Goal: Task Accomplishment & Management: Use online tool/utility

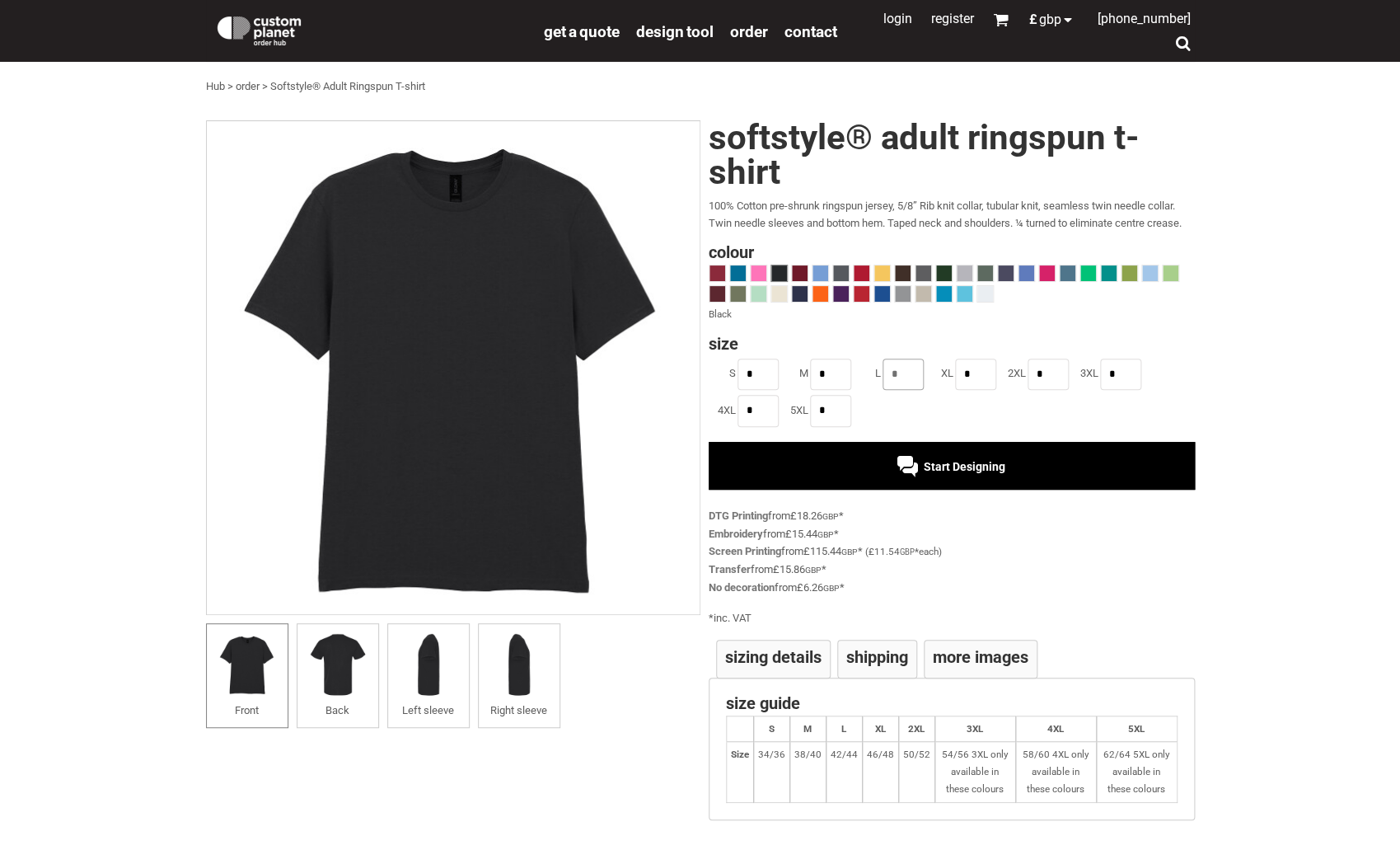
click at [910, 380] on input "*" at bounding box center [903, 374] width 41 height 31
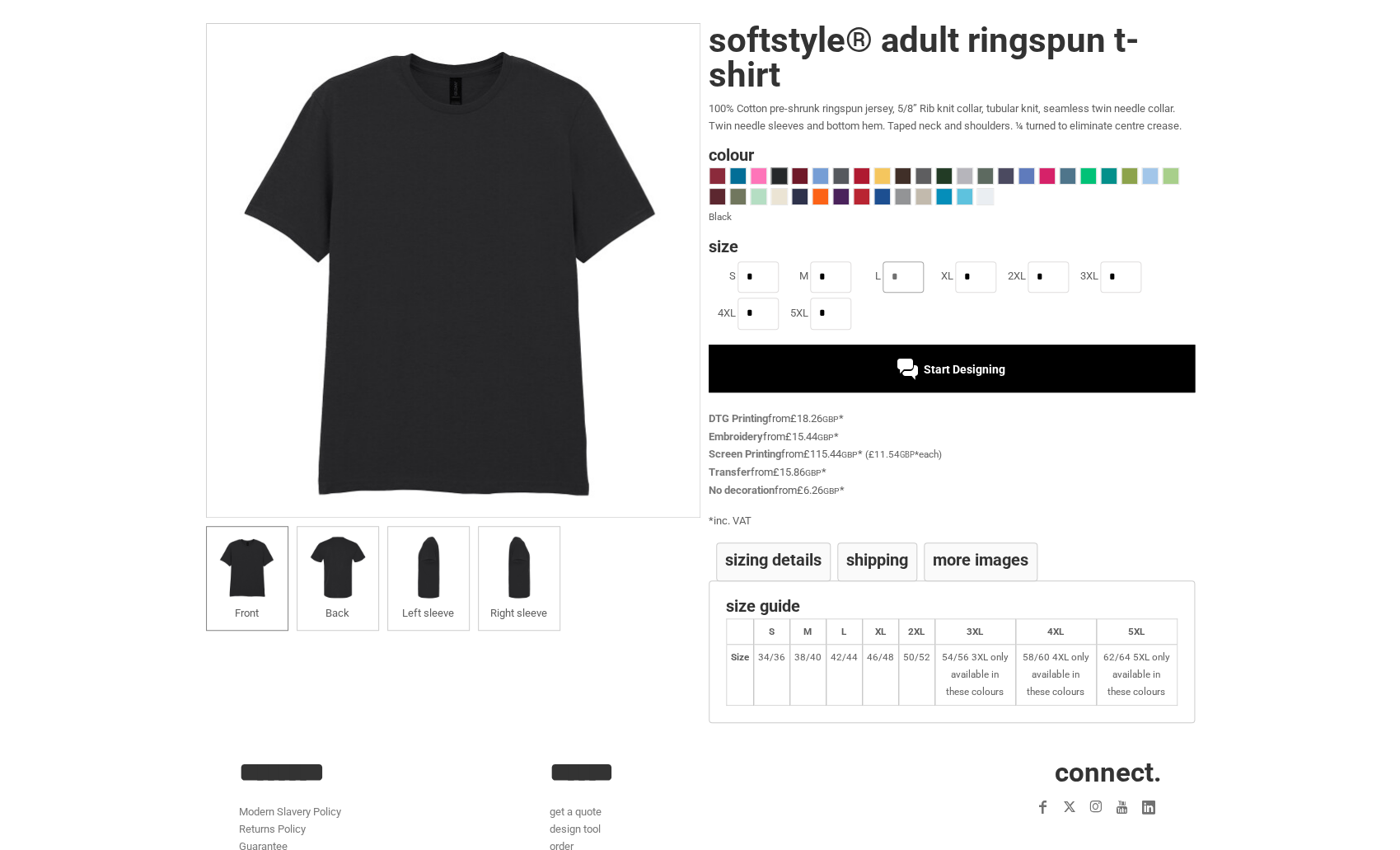
scroll to position [82, 0]
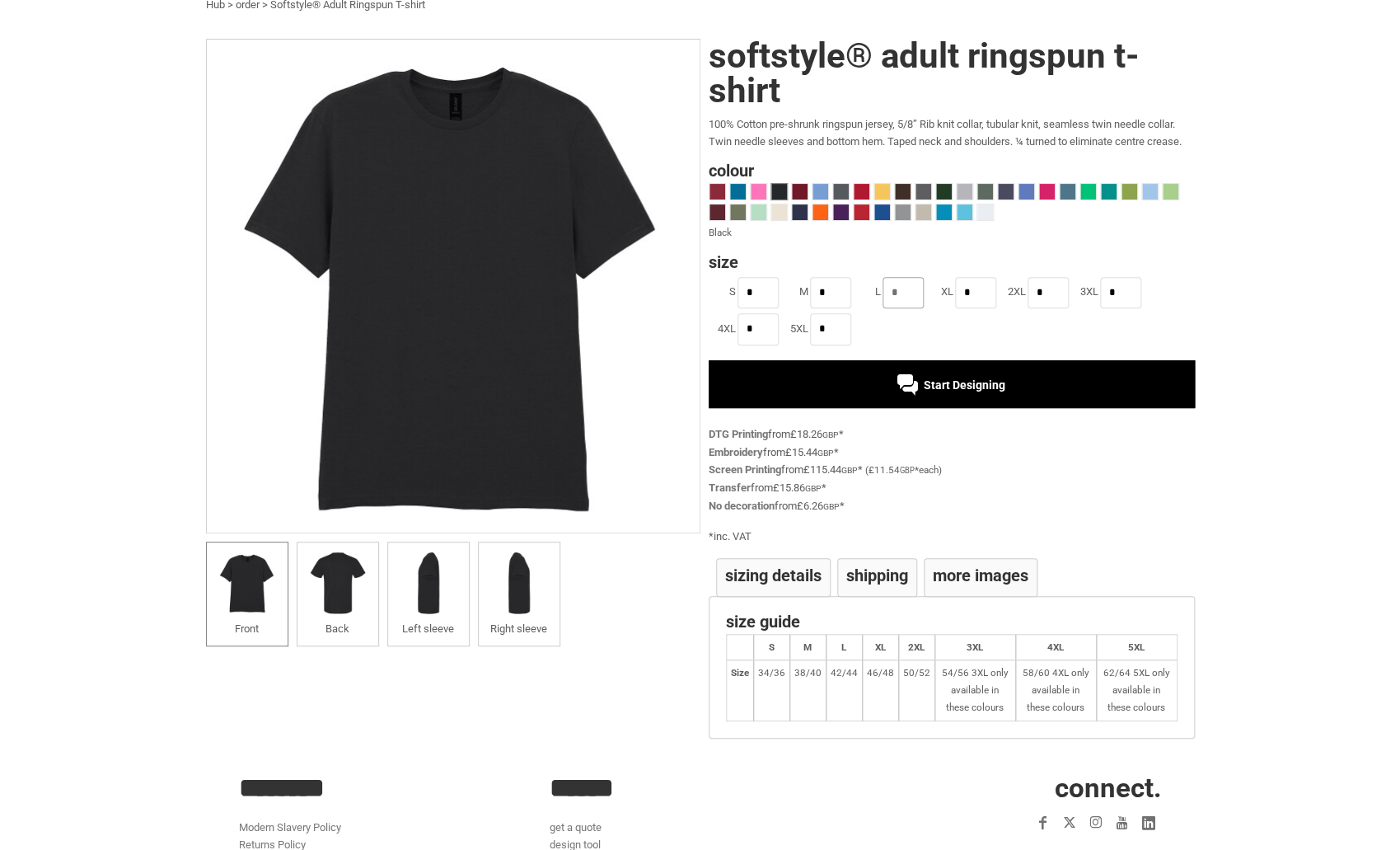
type input "*"
click at [990, 394] on div "Start Designing" at bounding box center [951, 384] width 487 height 48
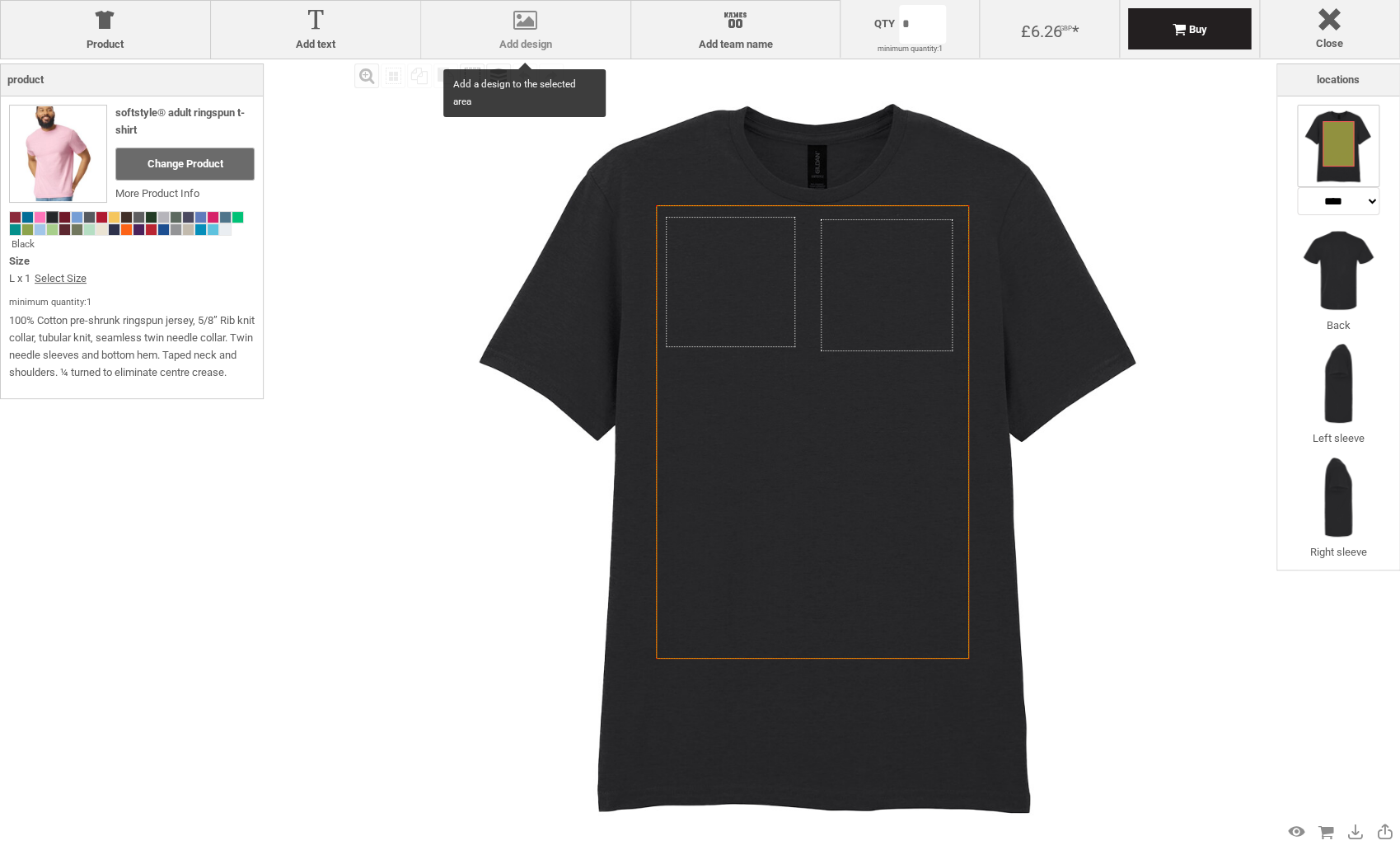
click at [535, 18] on div at bounding box center [525, 24] width 192 height 29
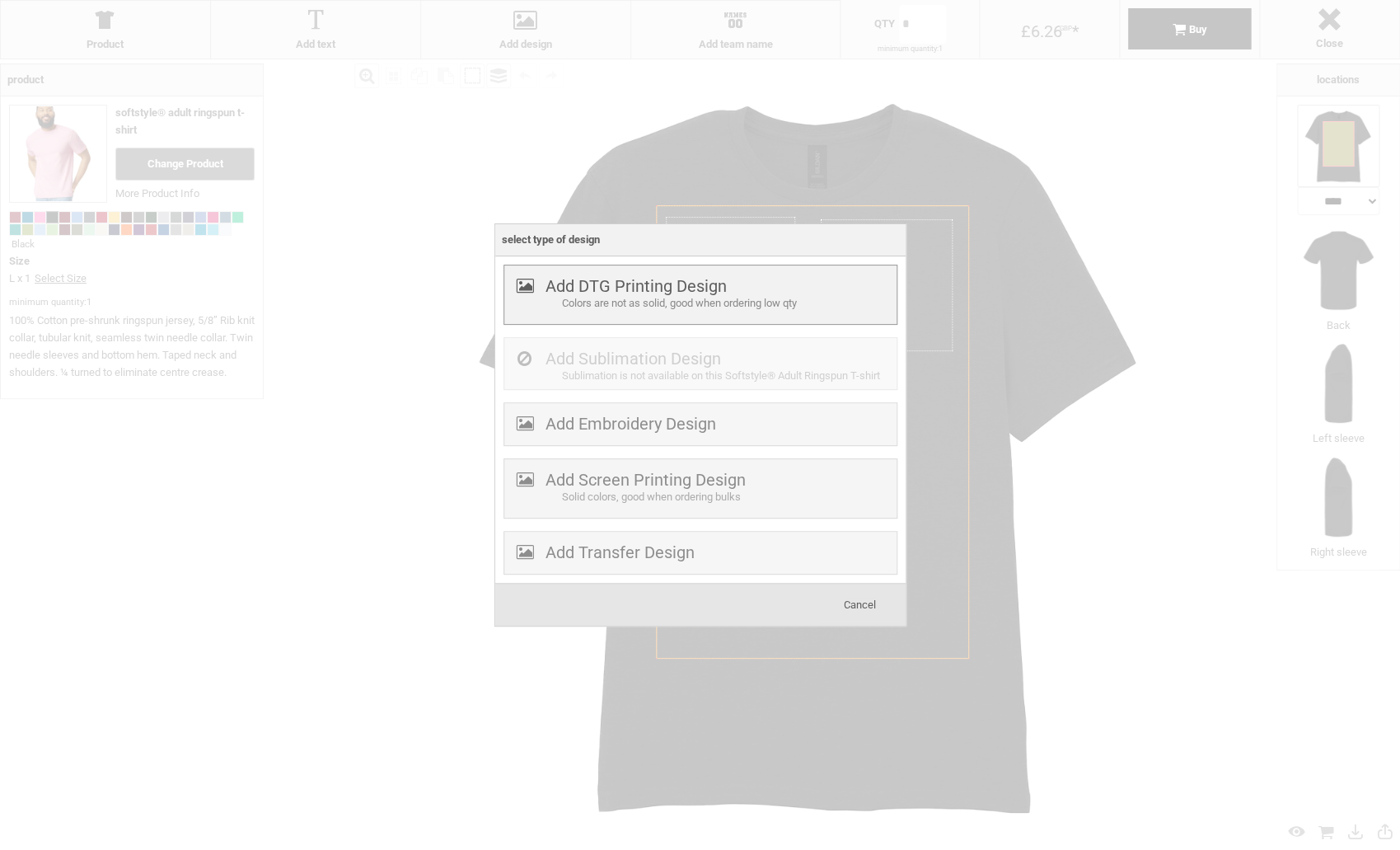
click at [625, 299] on div "Colors are not as solid, good when ordering low qty" at bounding box center [727, 304] width 330 height 18
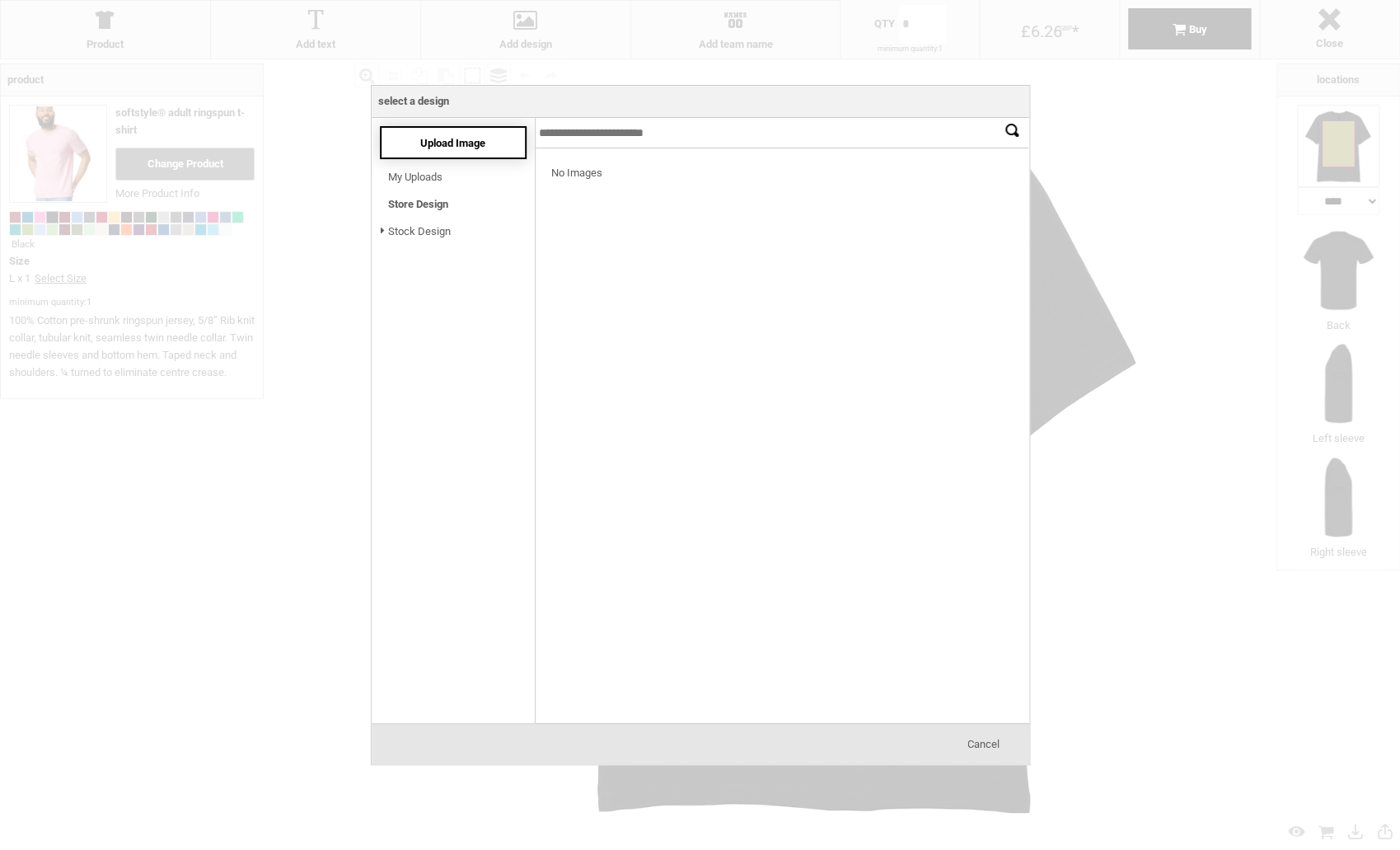
click at [445, 145] on span "Upload Image" at bounding box center [452, 143] width 65 height 13
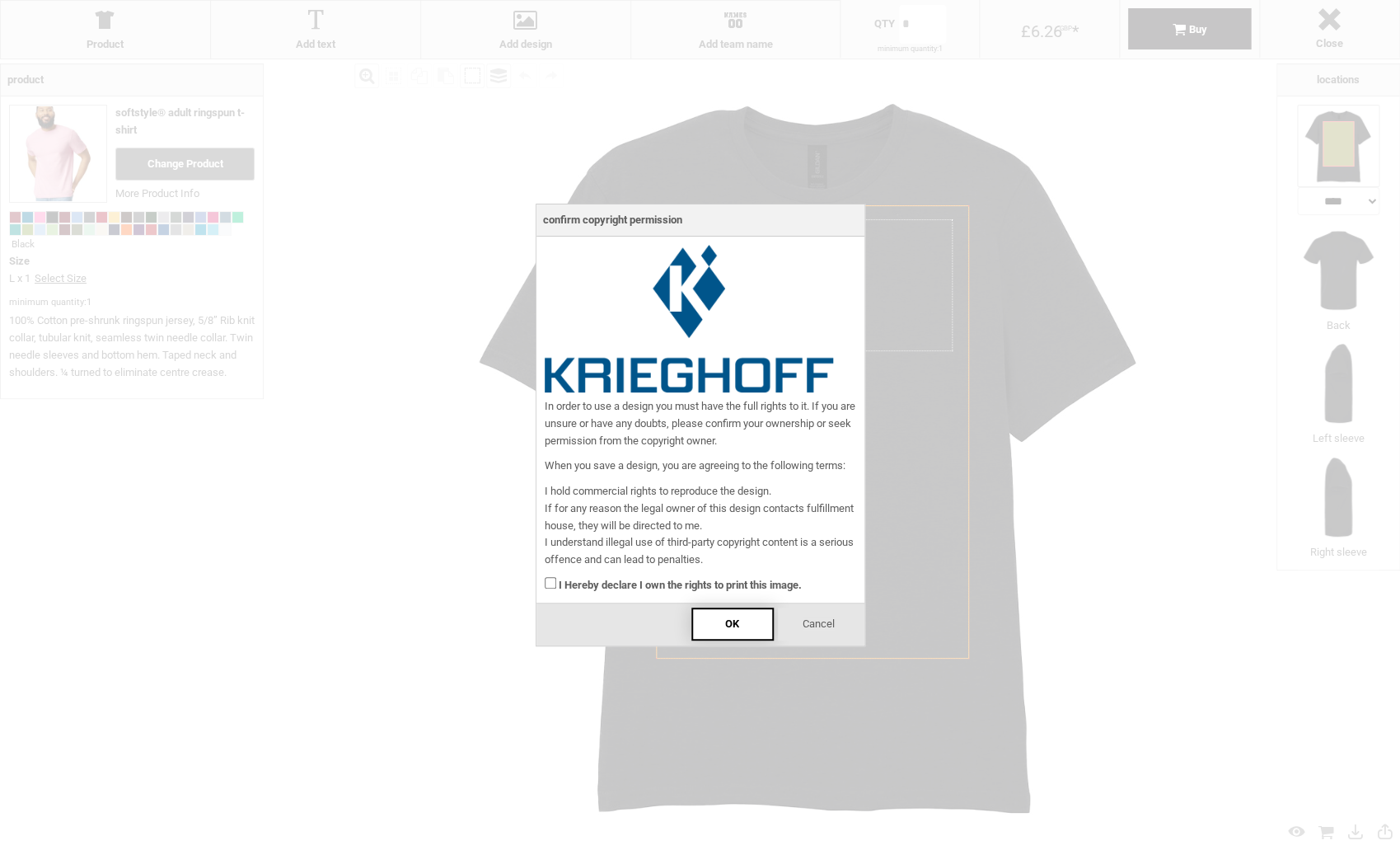
click at [708, 625] on div "OK" at bounding box center [733, 624] width 82 height 33
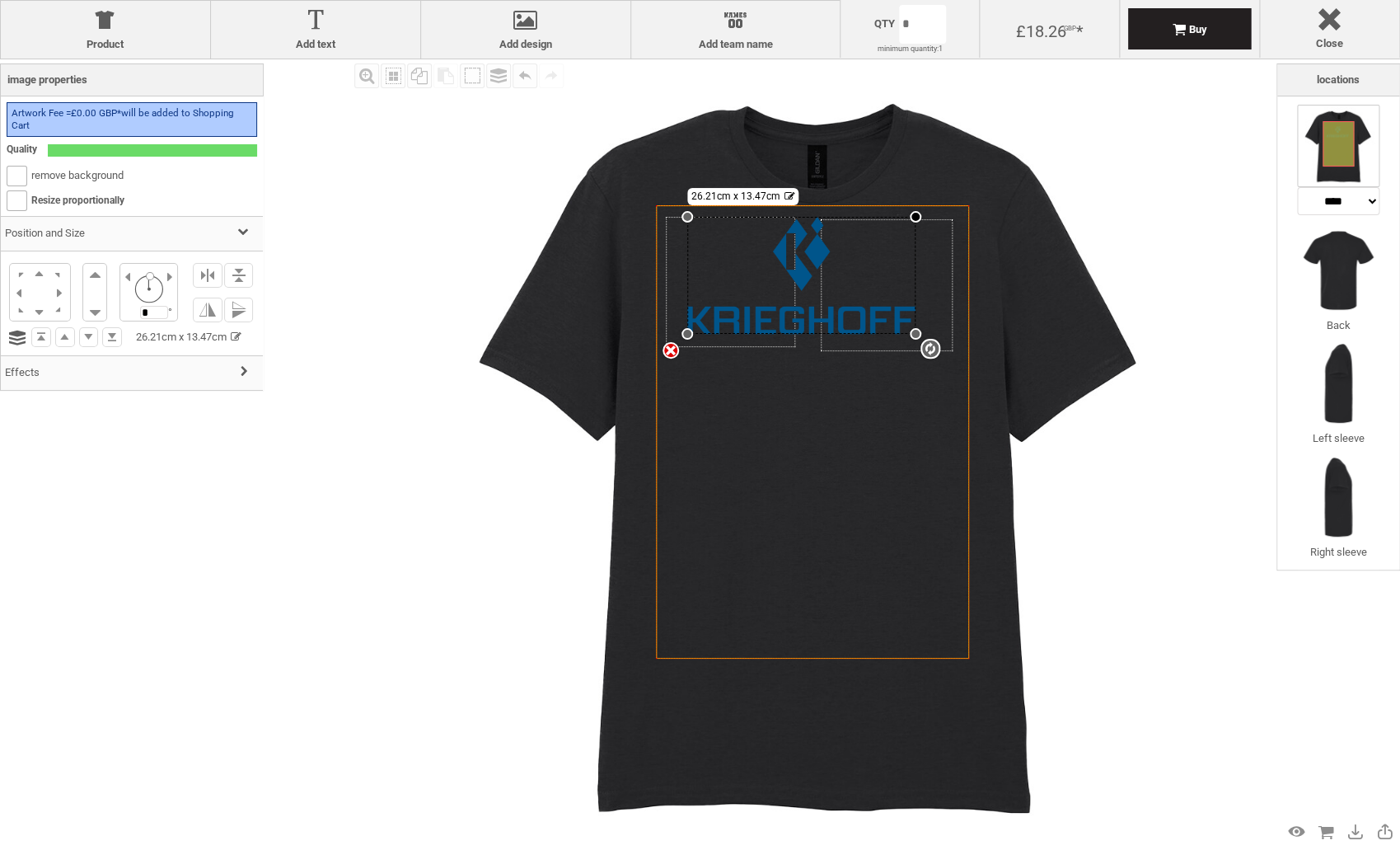
drag, startPoint x: 940, startPoint y: 205, endPoint x: 914, endPoint y: 217, distance: 28.6
click at [914, 217] on div at bounding box center [916, 217] width 12 height 12
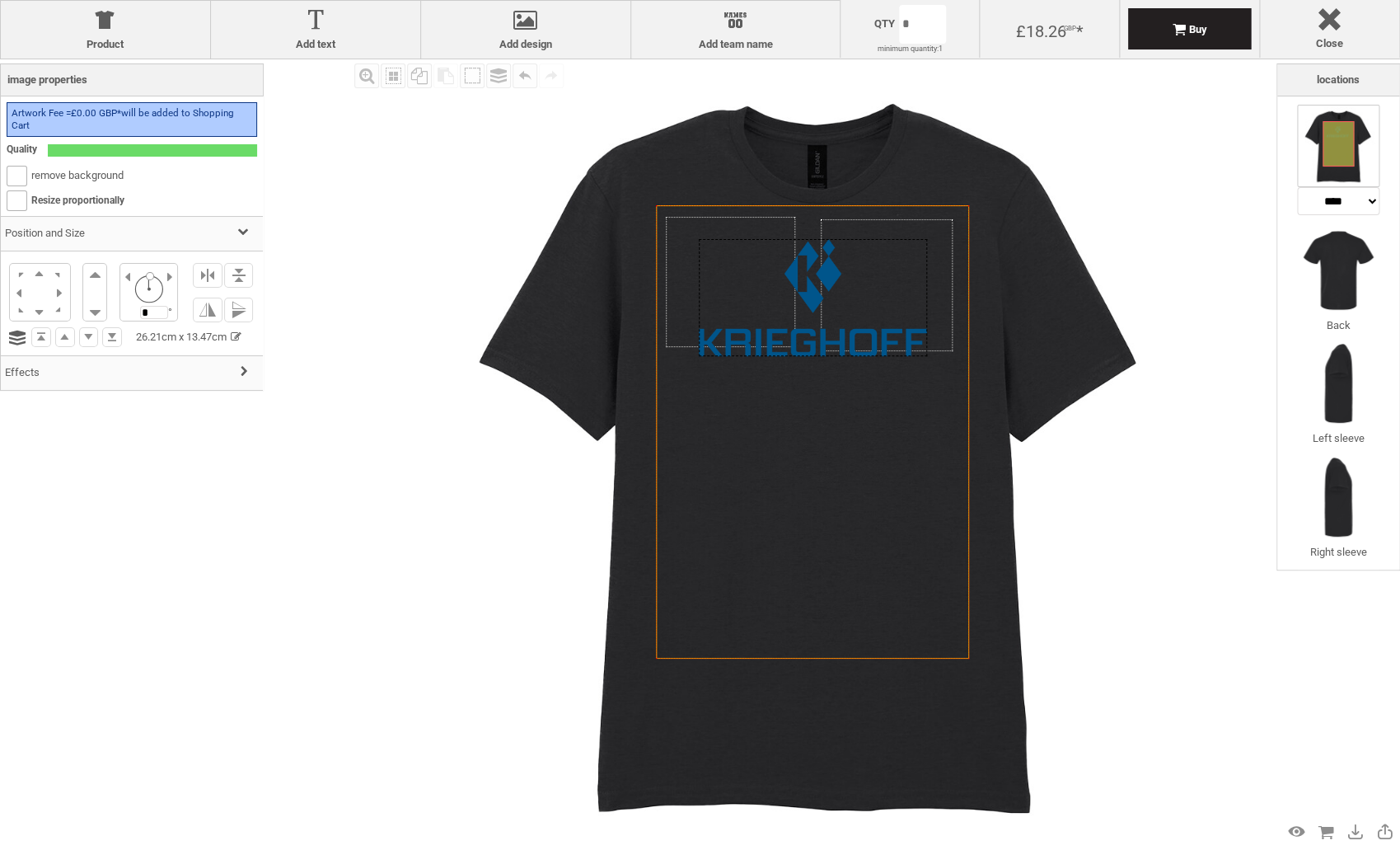
drag, startPoint x: 801, startPoint y: 250, endPoint x: 813, endPoint y: 272, distance: 25.1
click at [813, 272] on div at bounding box center [813, 297] width 229 height 117
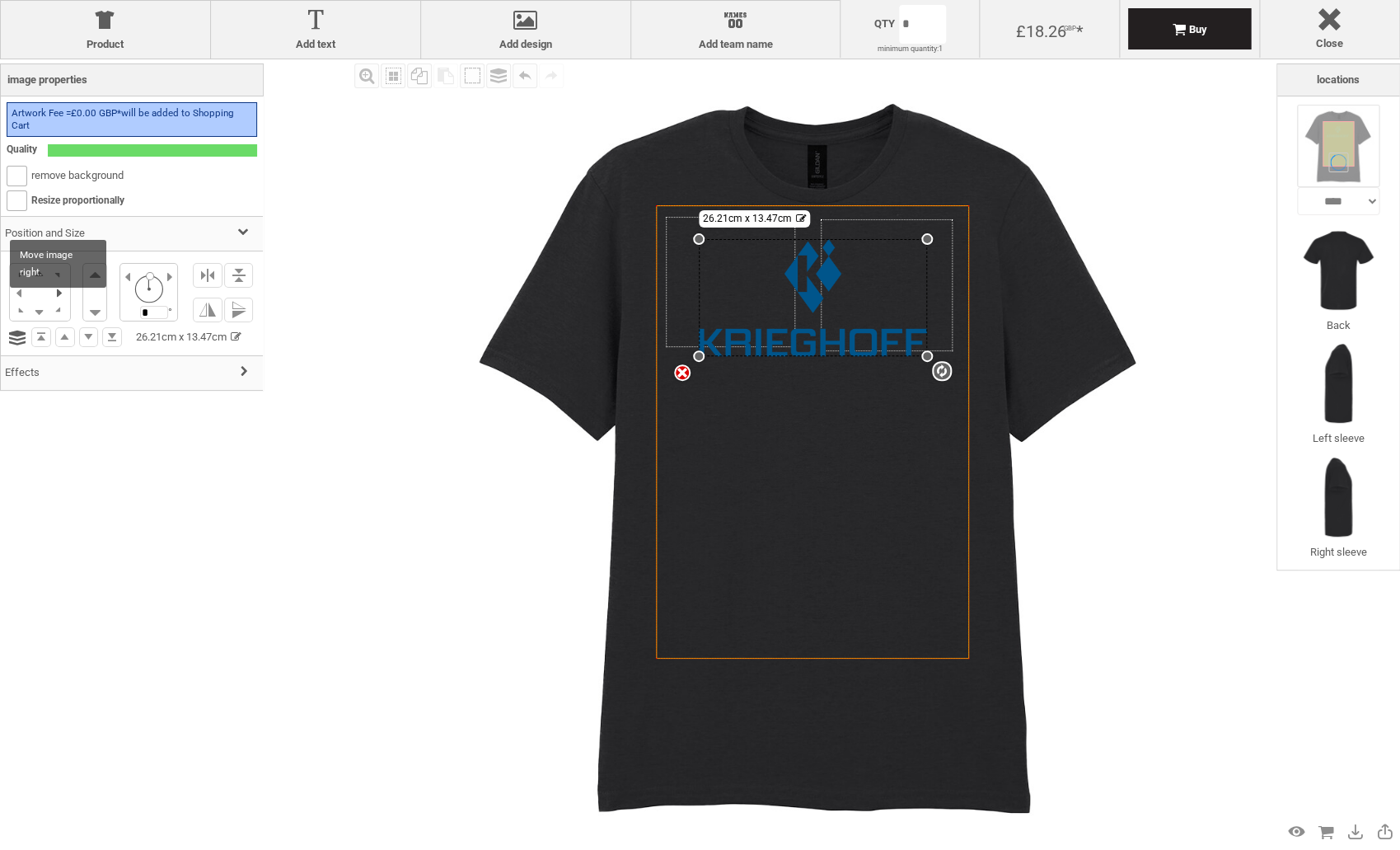
click at [60, 292] on li at bounding box center [60, 292] width 20 height 19
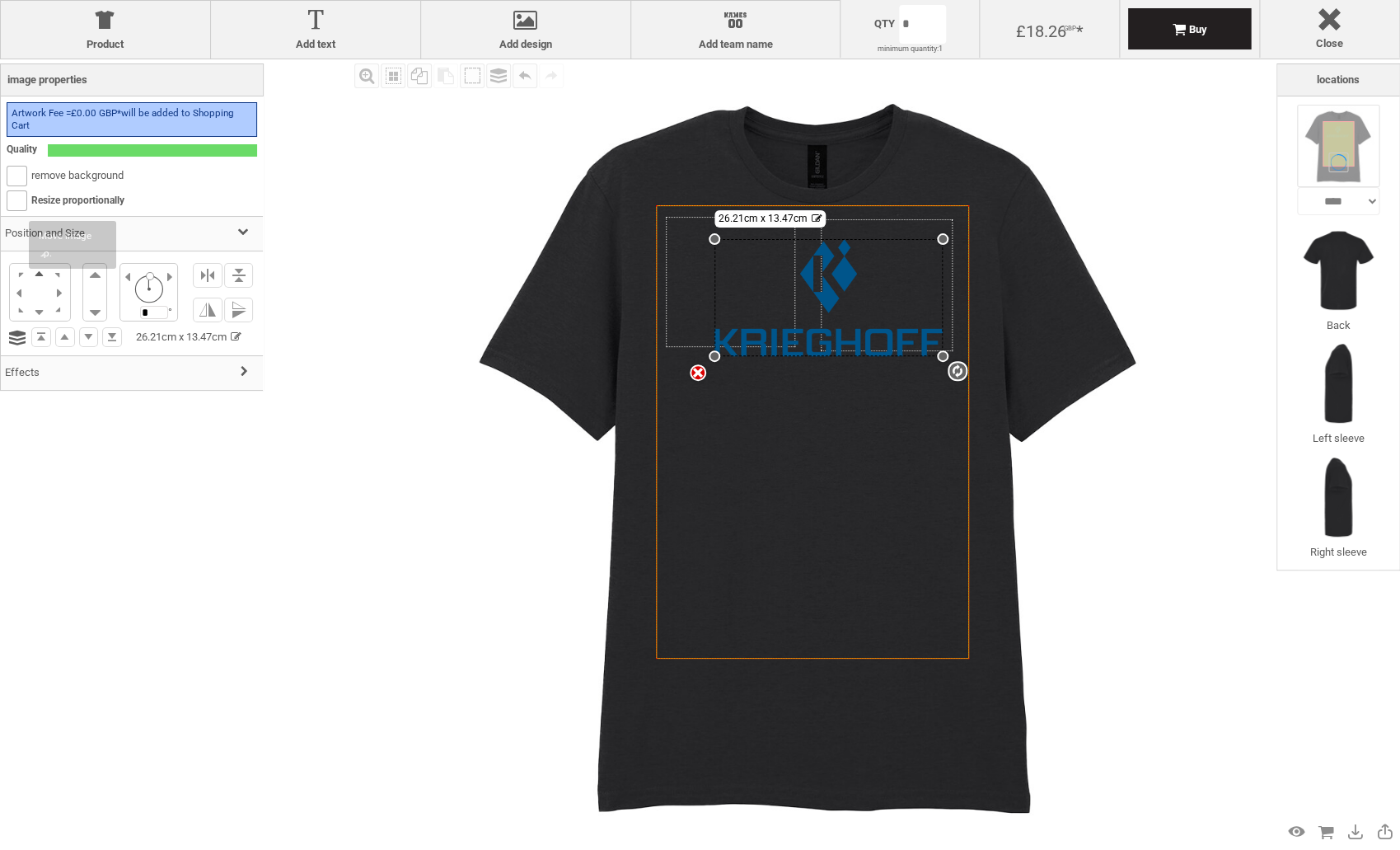
click at [42, 277] on li at bounding box center [39, 273] width 20 height 19
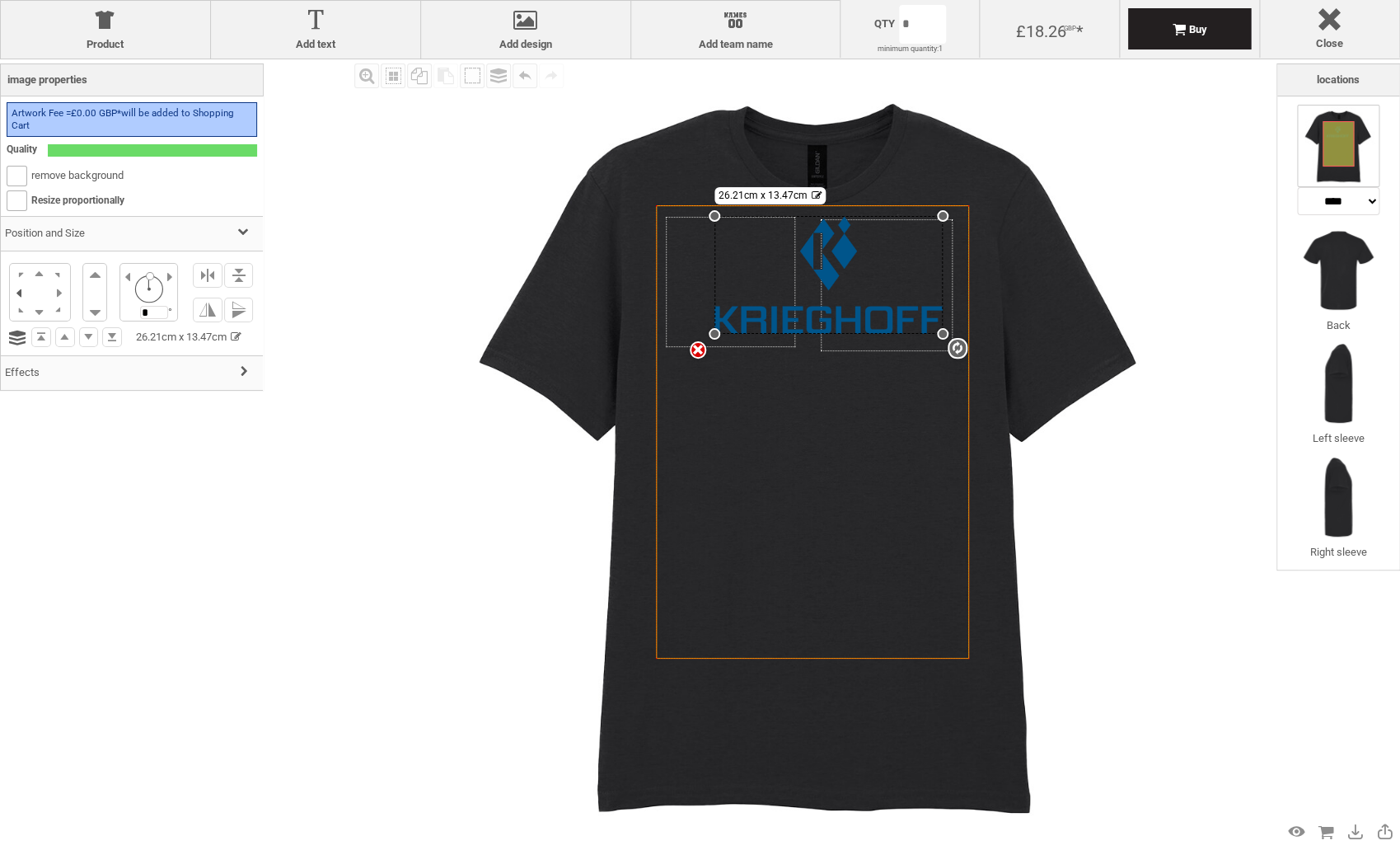
click at [23, 291] on li at bounding box center [20, 292] width 20 height 19
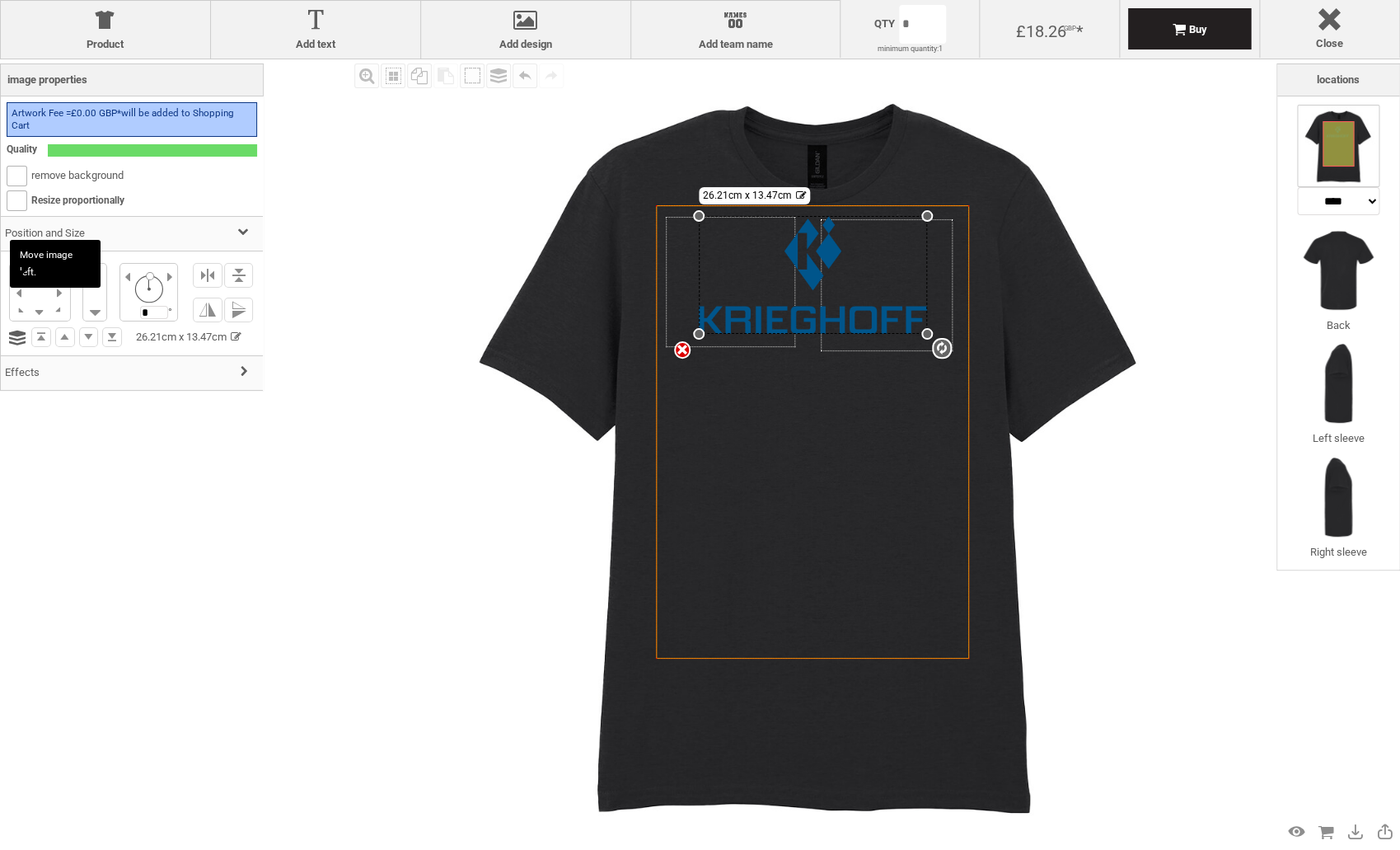
click at [38, 293] on li at bounding box center [39, 292] width 20 height 19
click at [211, 276] on li at bounding box center [207, 275] width 29 height 24
click at [242, 273] on li at bounding box center [239, 275] width 29 height 24
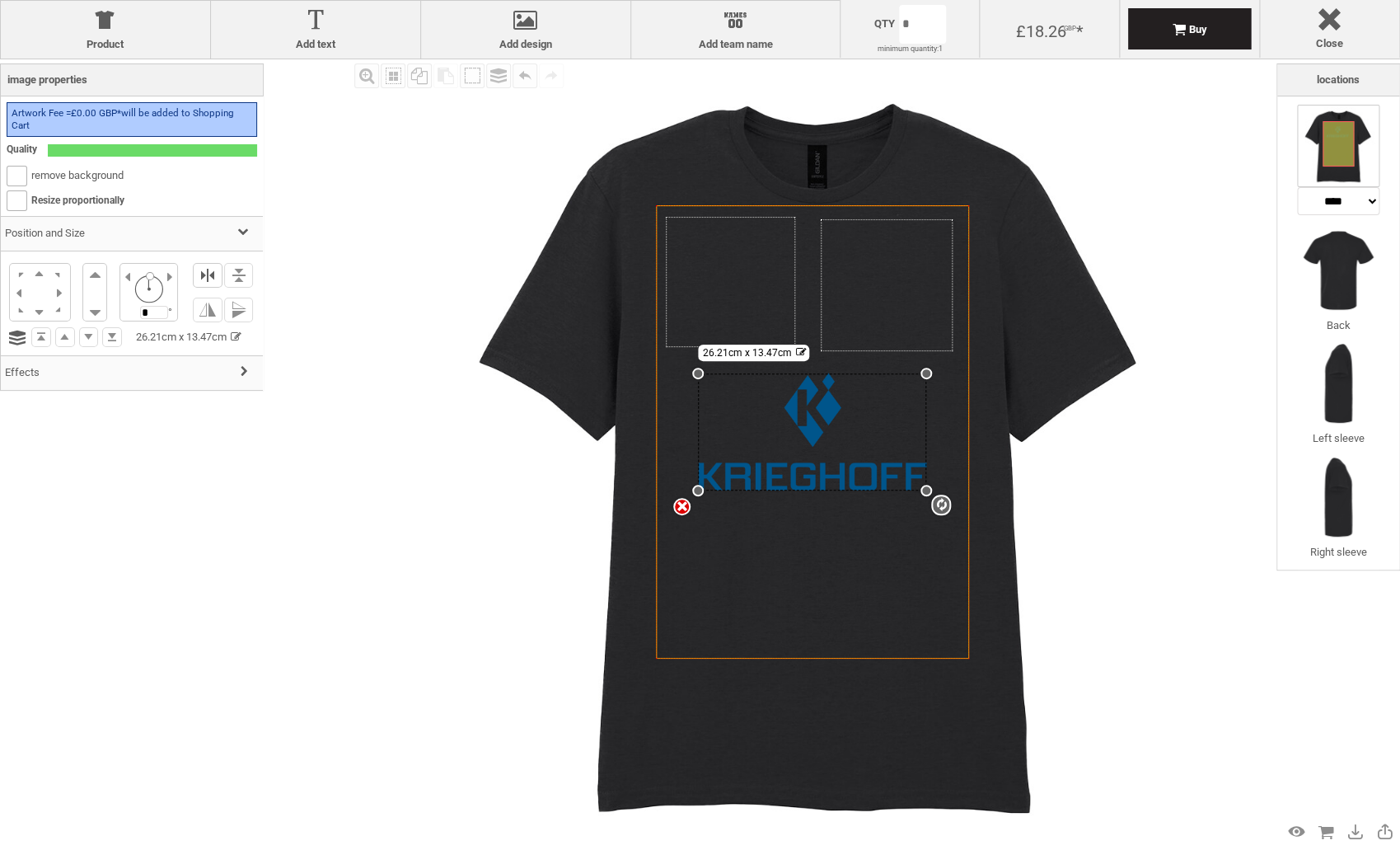
click at [208, 271] on li at bounding box center [207, 275] width 29 height 24
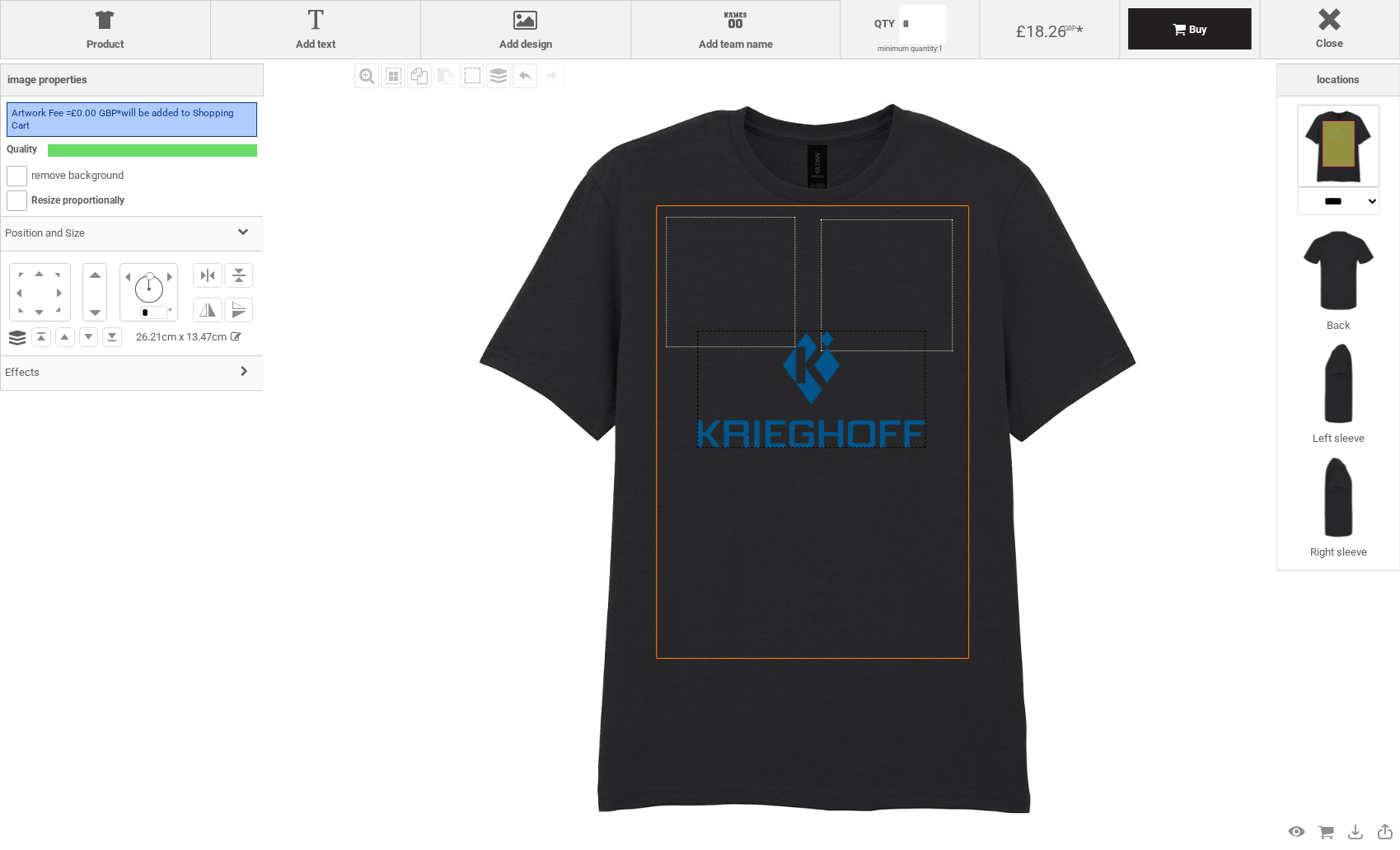
drag, startPoint x: 814, startPoint y: 427, endPoint x: 801, endPoint y: 292, distance: 135.6
click at [801, 292] on div "Created with Raphaël 2.1.2 Created with Raphaël 2.1.2 Created with Raphaël 2.1.…" at bounding box center [813, 431] width 314 height 453
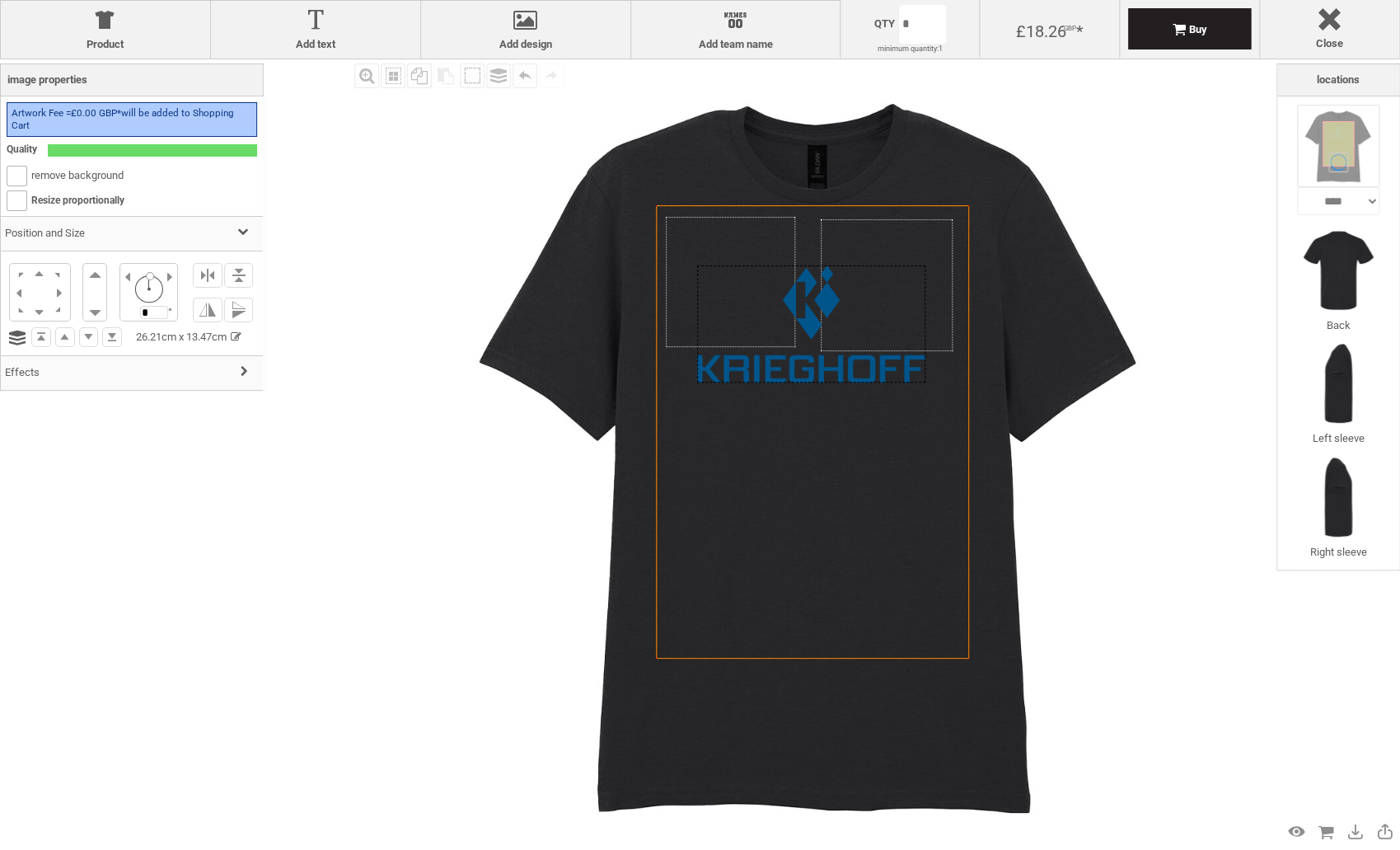
drag, startPoint x: 826, startPoint y: 367, endPoint x: 826, endPoint y: 287, distance: 80.0
click at [826, 287] on div at bounding box center [812, 324] width 229 height 117
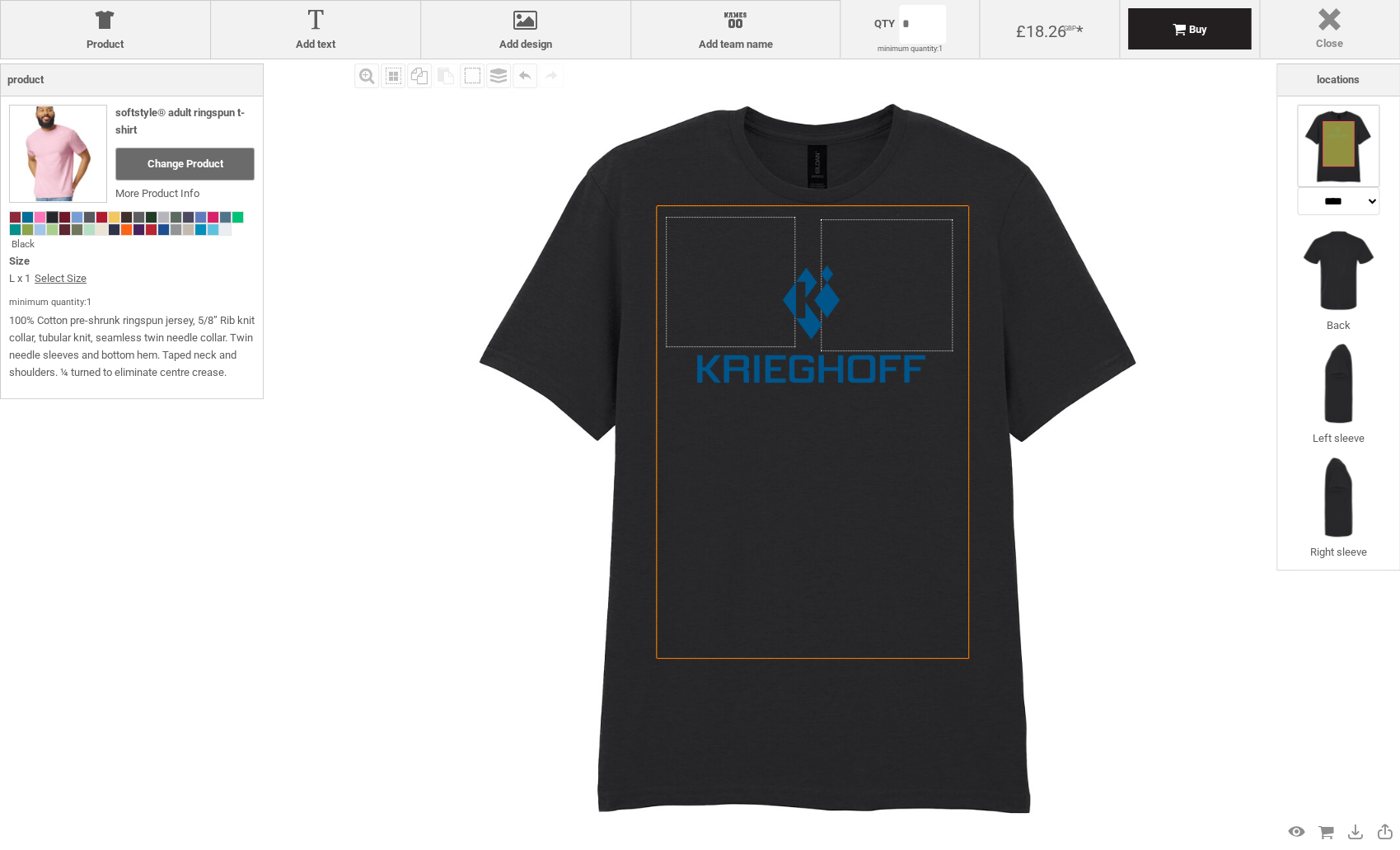
click at [1339, 25] on div at bounding box center [1329, 23] width 123 height 29
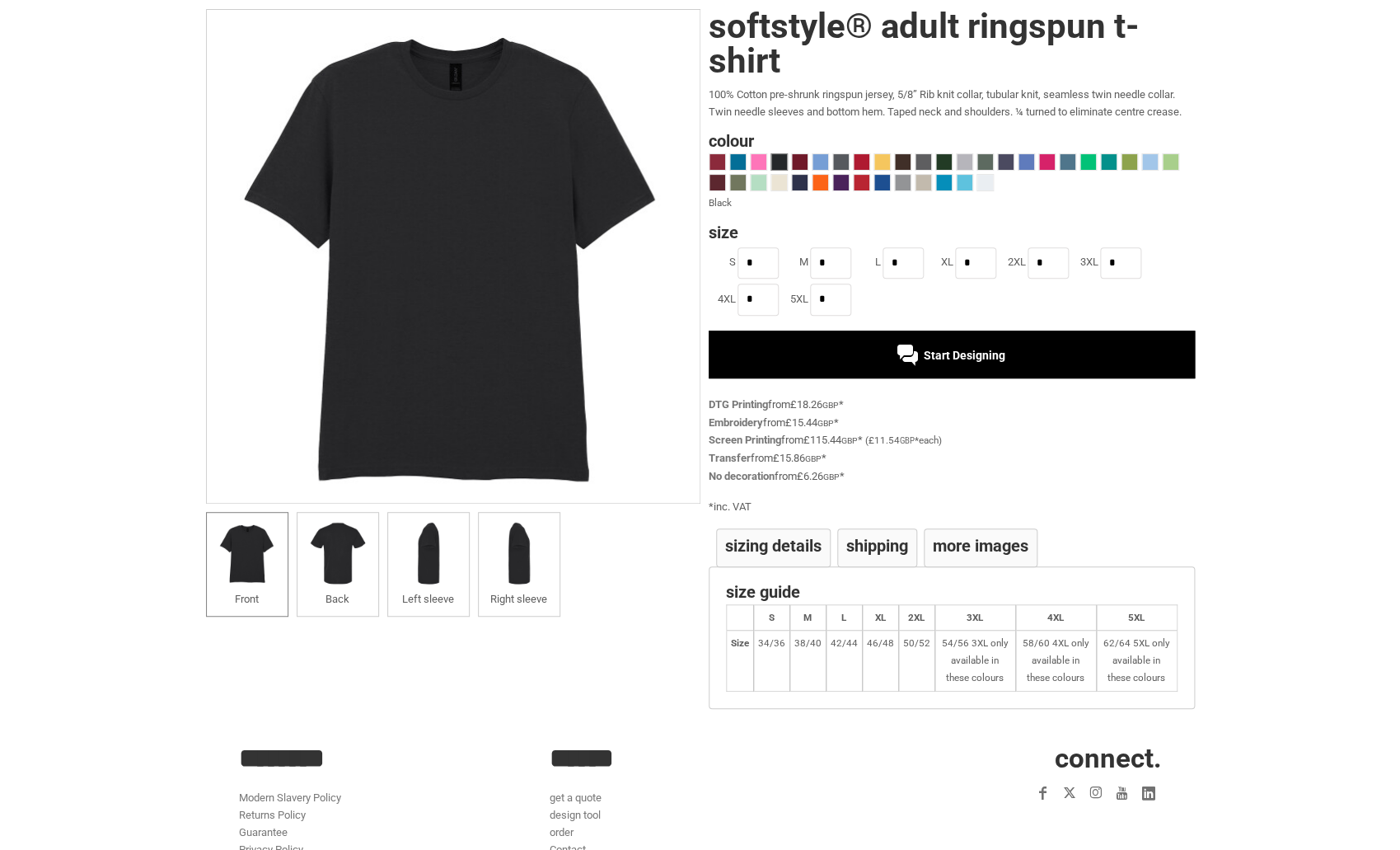
scroll to position [235, 0]
